Goal: Book appointment/travel/reservation

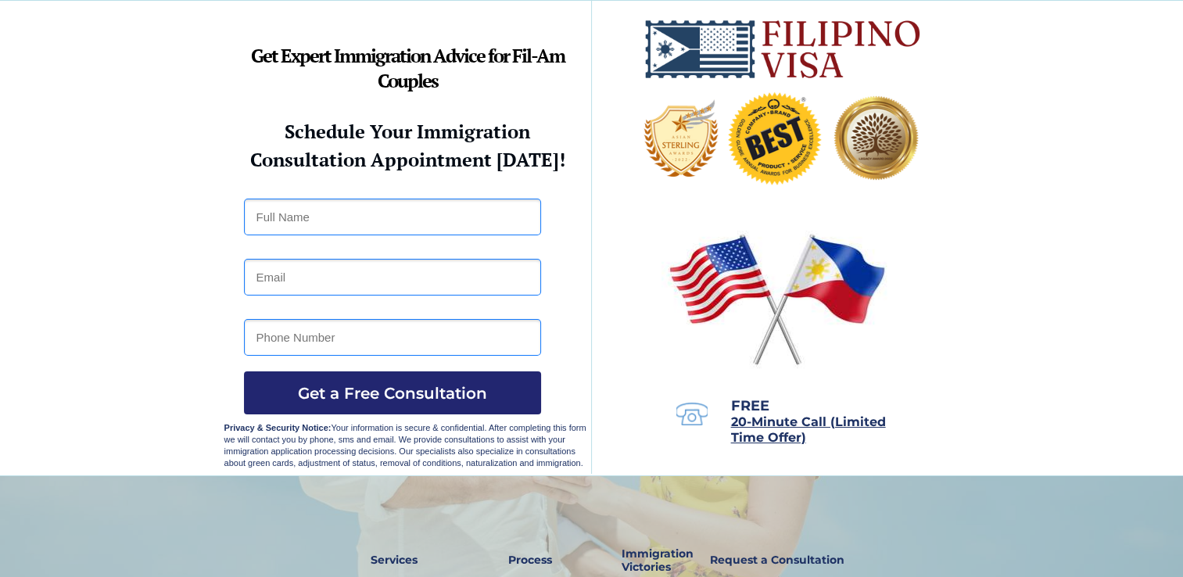
click at [369, 226] on input "text" at bounding box center [392, 217] width 297 height 37
type input "[PERSON_NAME]"
type input "[EMAIL_ADDRESS][DOMAIN_NAME]"
type input "4153517932"
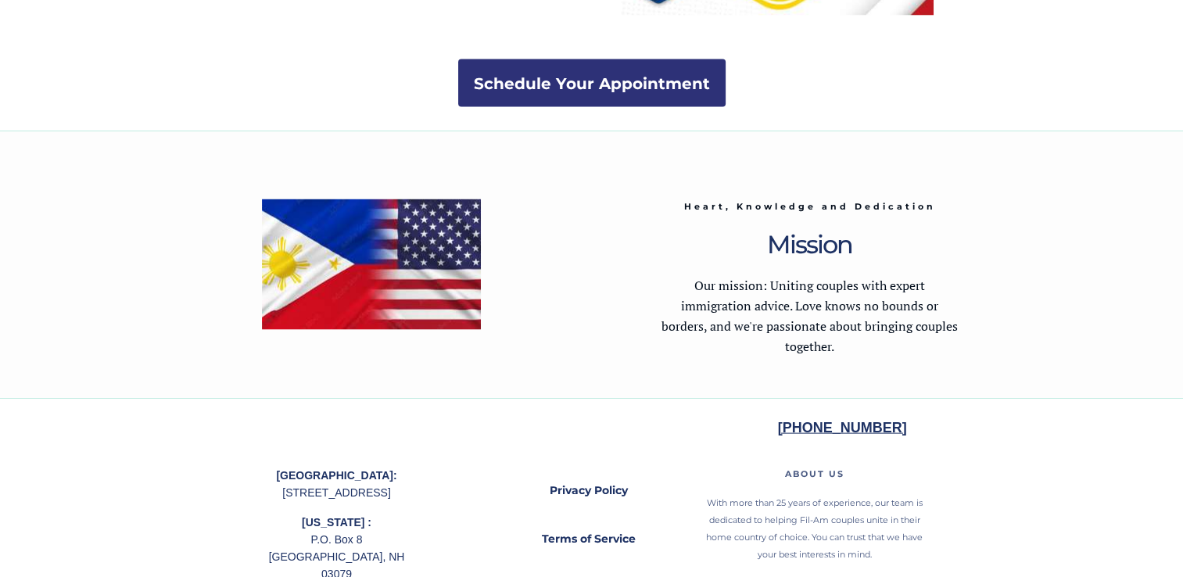
scroll to position [3180, 0]
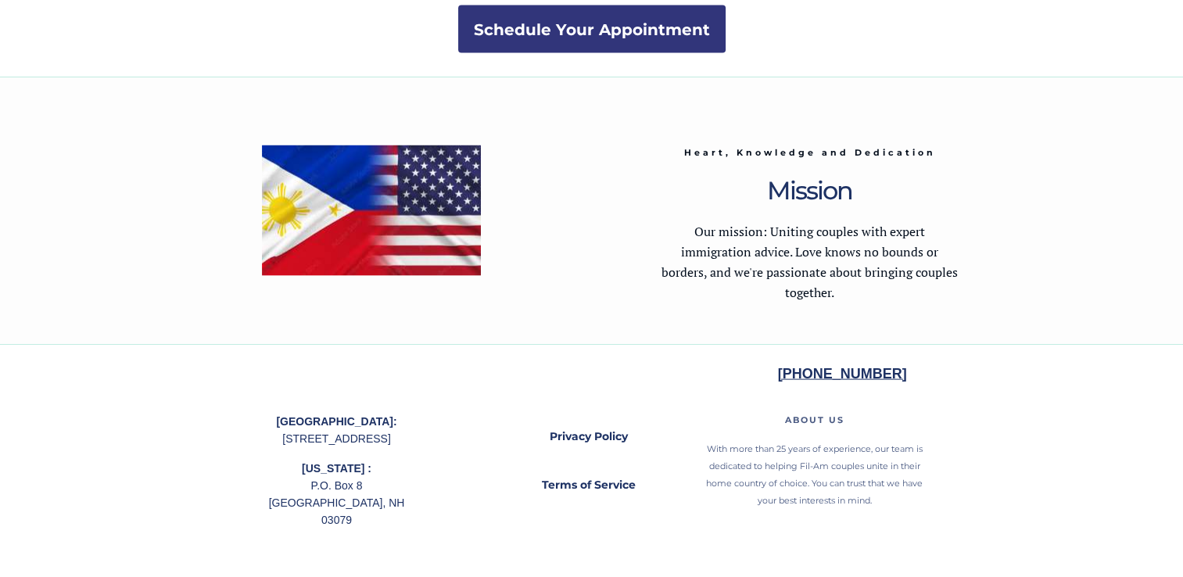
click at [675, 31] on strong "Schedule Your Appointment" at bounding box center [592, 29] width 236 height 19
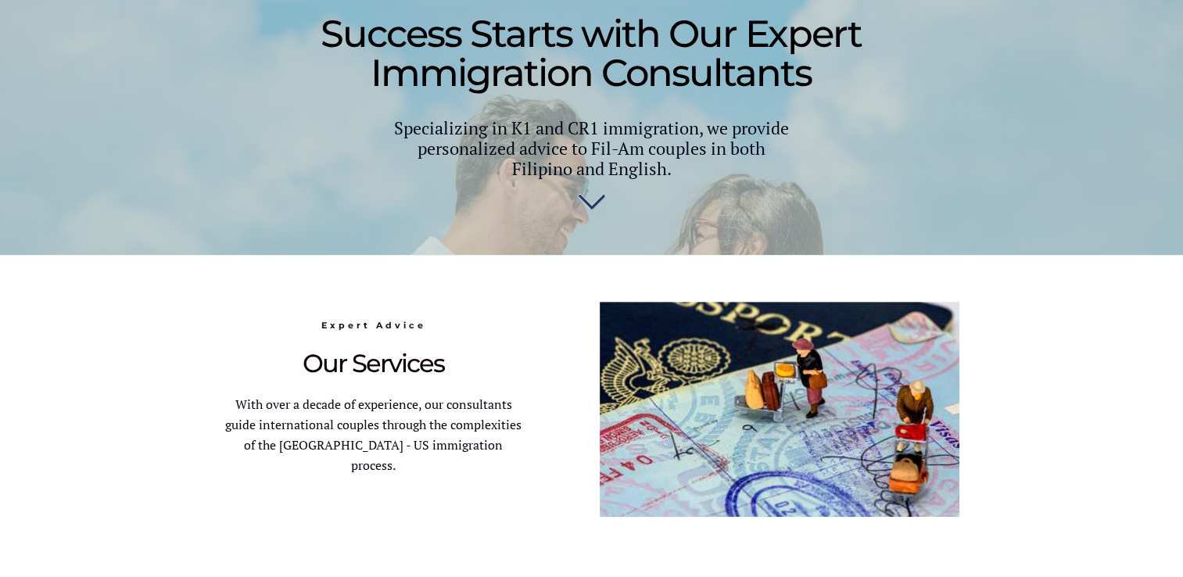
scroll to position [445, 0]
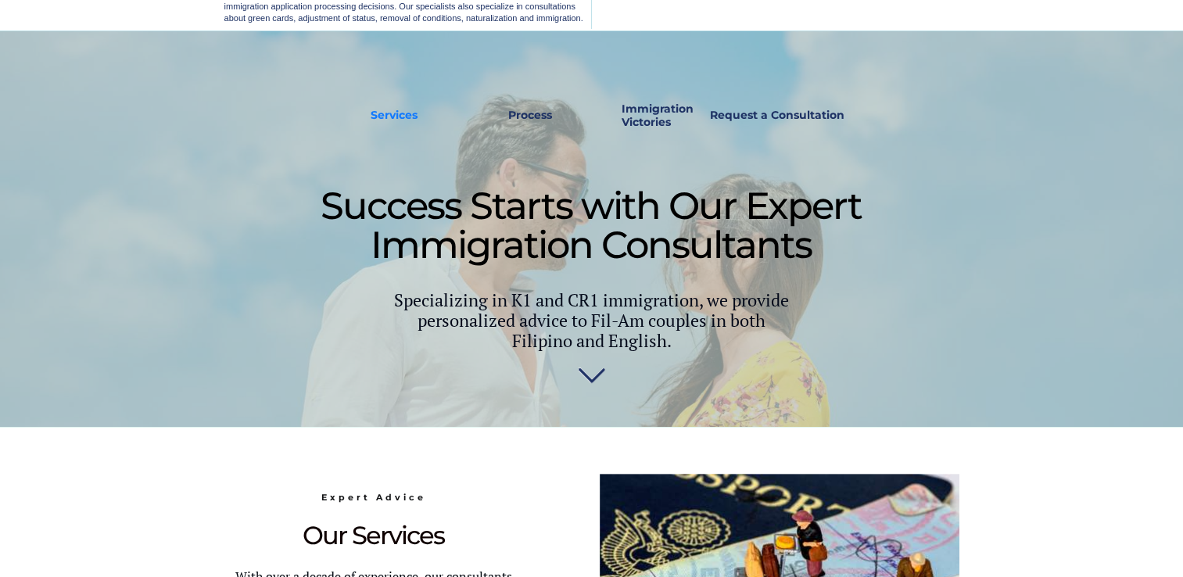
click at [409, 117] on strong "Services" at bounding box center [393, 115] width 47 height 14
